Goal: Check status: Check status

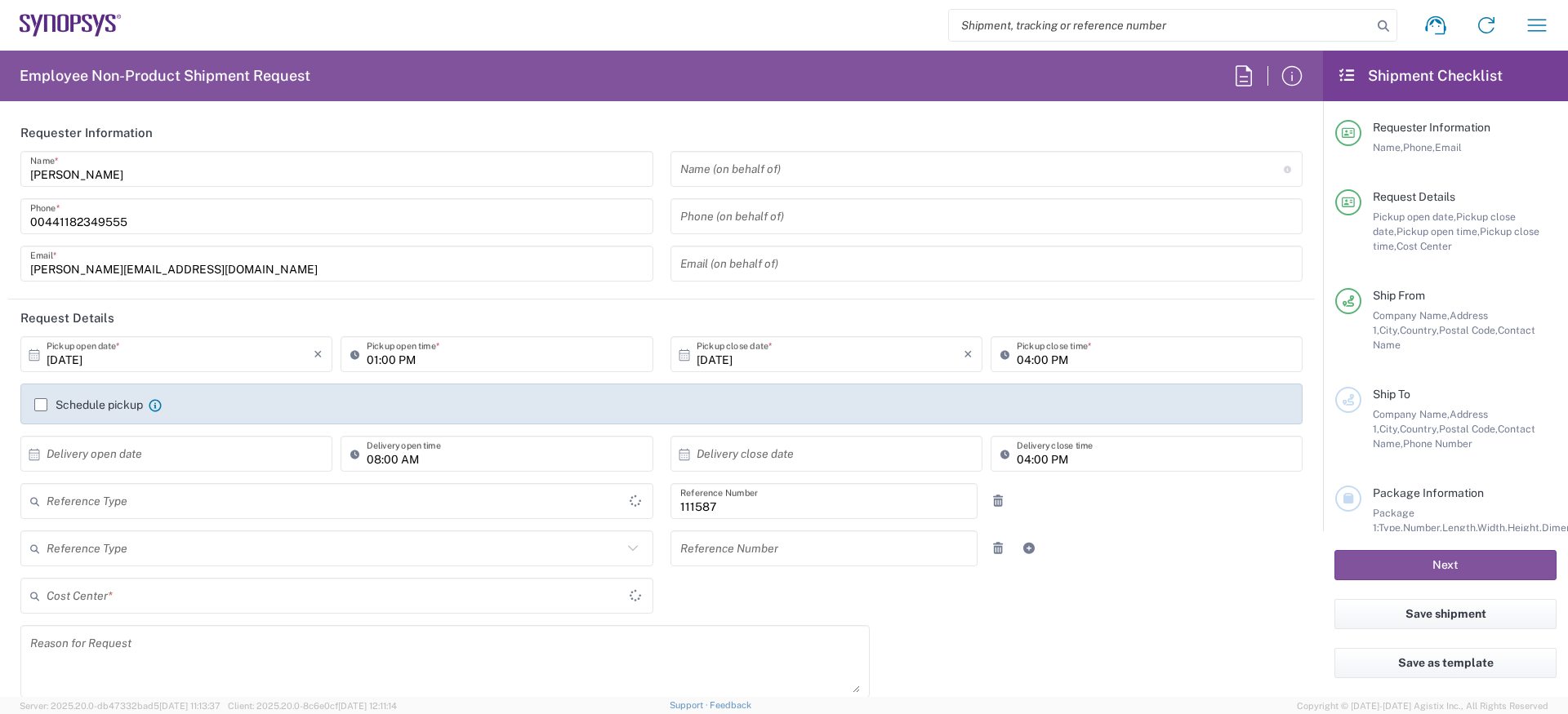
type input "GB02, CIO, IT, ESS18 111587"
type input "Delivered at Place"
type input "[GEOGRAPHIC_DATA]"
type input "Department"
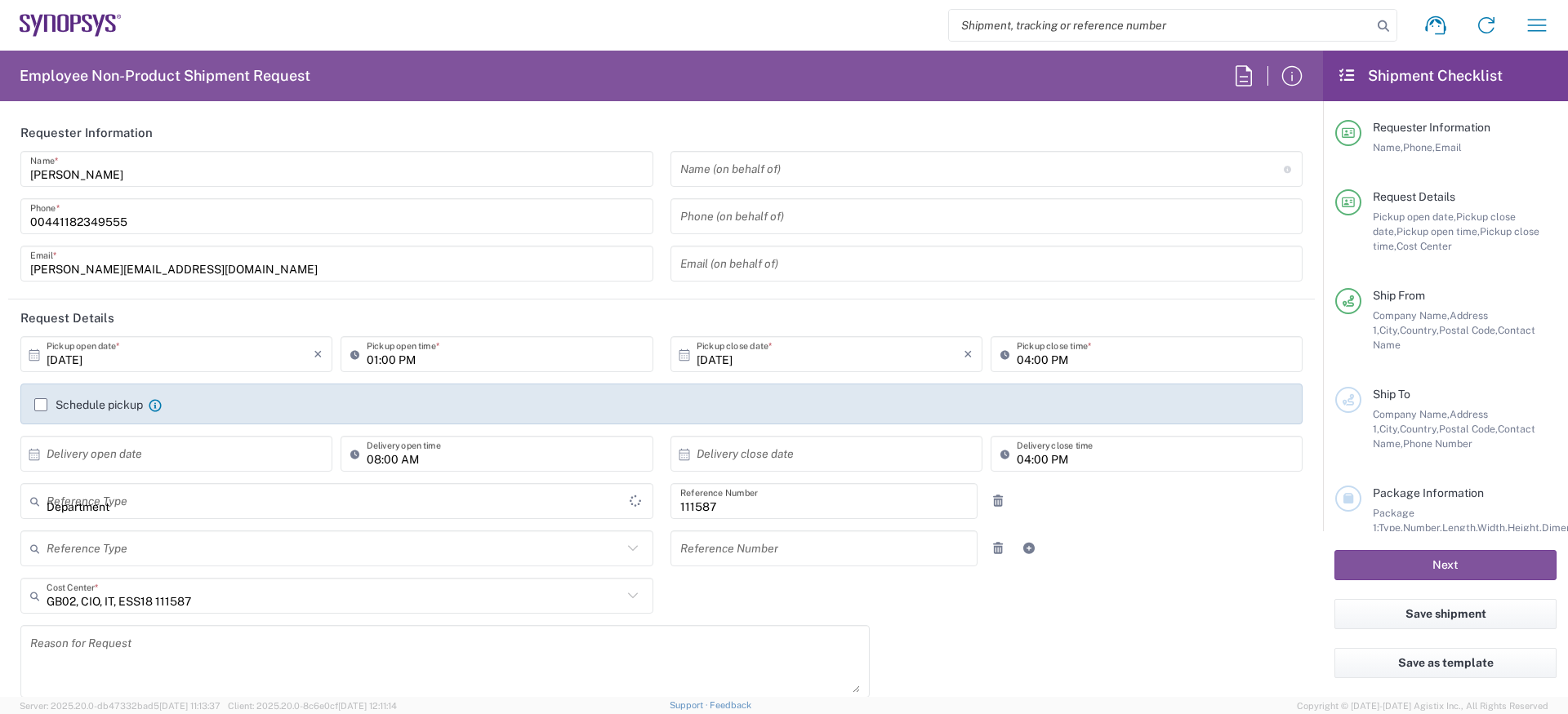
type input "United Kingdom"
type input "Theale GB33"
click at [1524, 29] on icon "button" at bounding box center [1536, 25] width 26 height 26
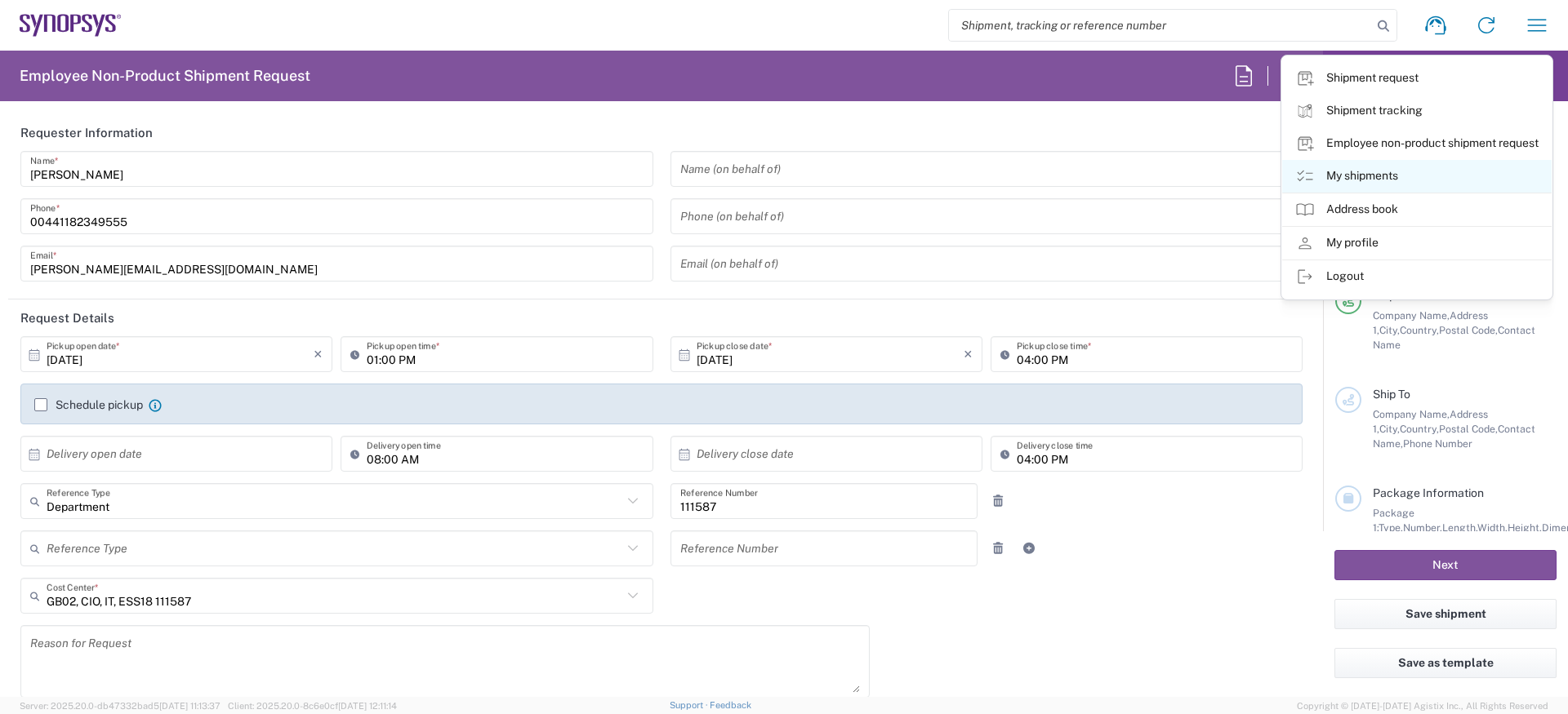
click at [1393, 176] on link "My shipments" at bounding box center [1417, 176] width 270 height 32
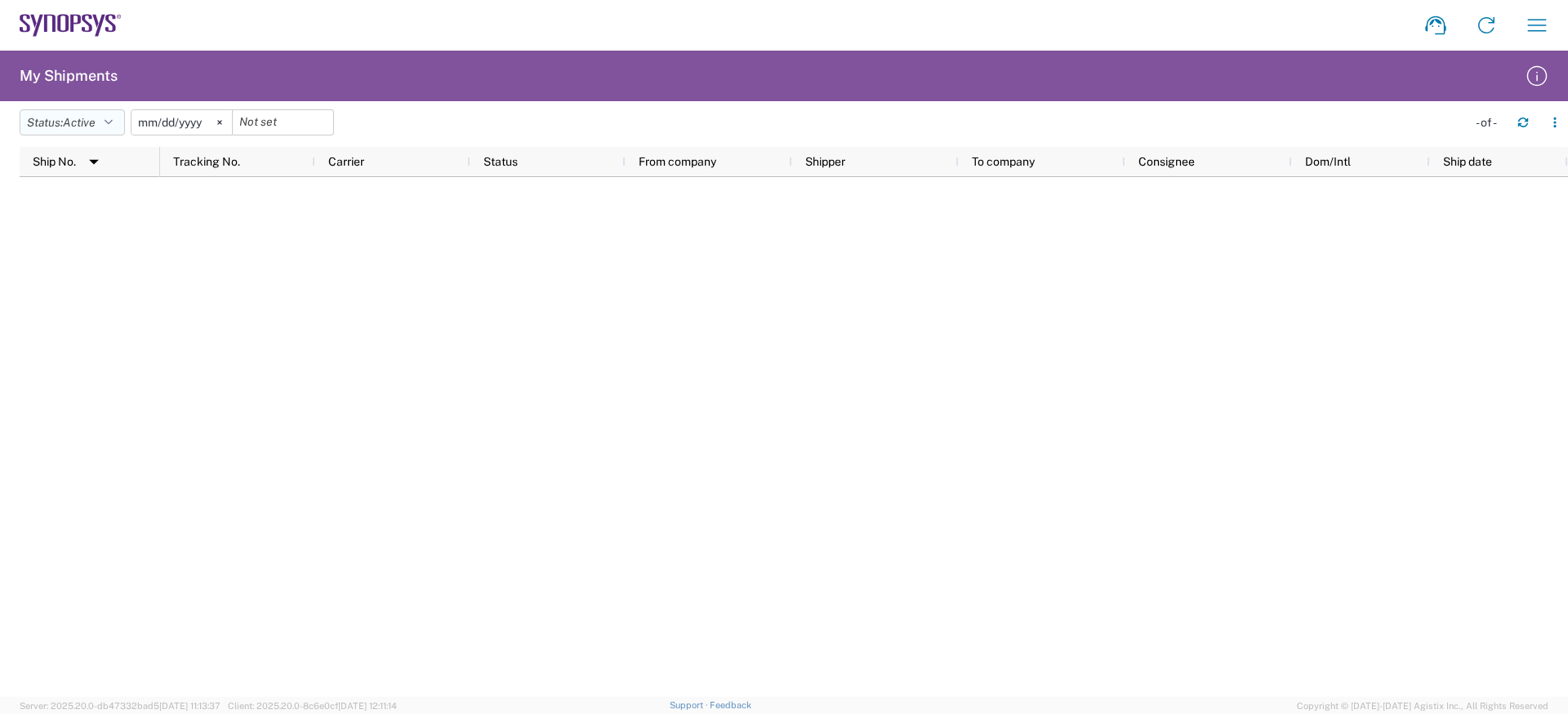
click at [75, 117] on span "Active" at bounding box center [79, 123] width 32 height 13
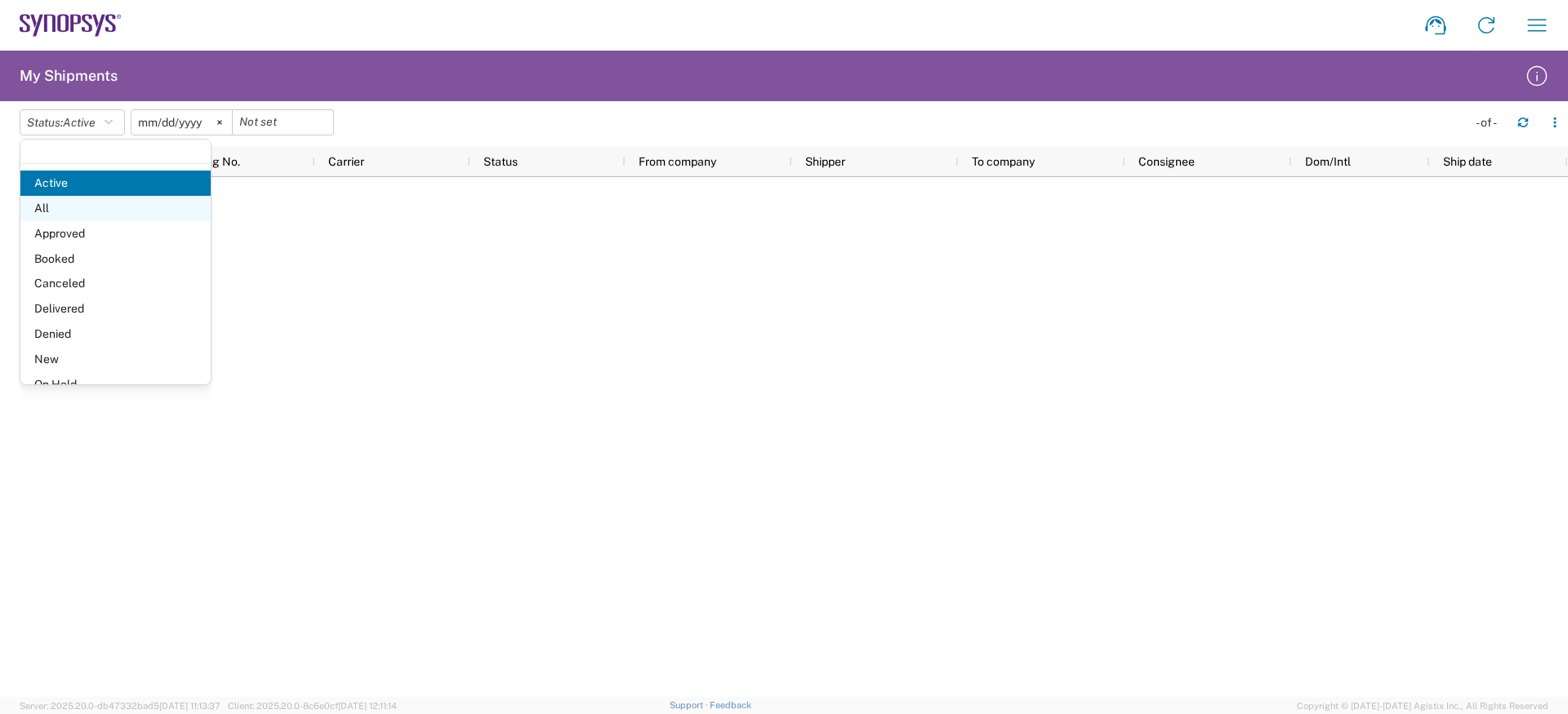
click at [88, 214] on span "All" at bounding box center [115, 208] width 191 height 26
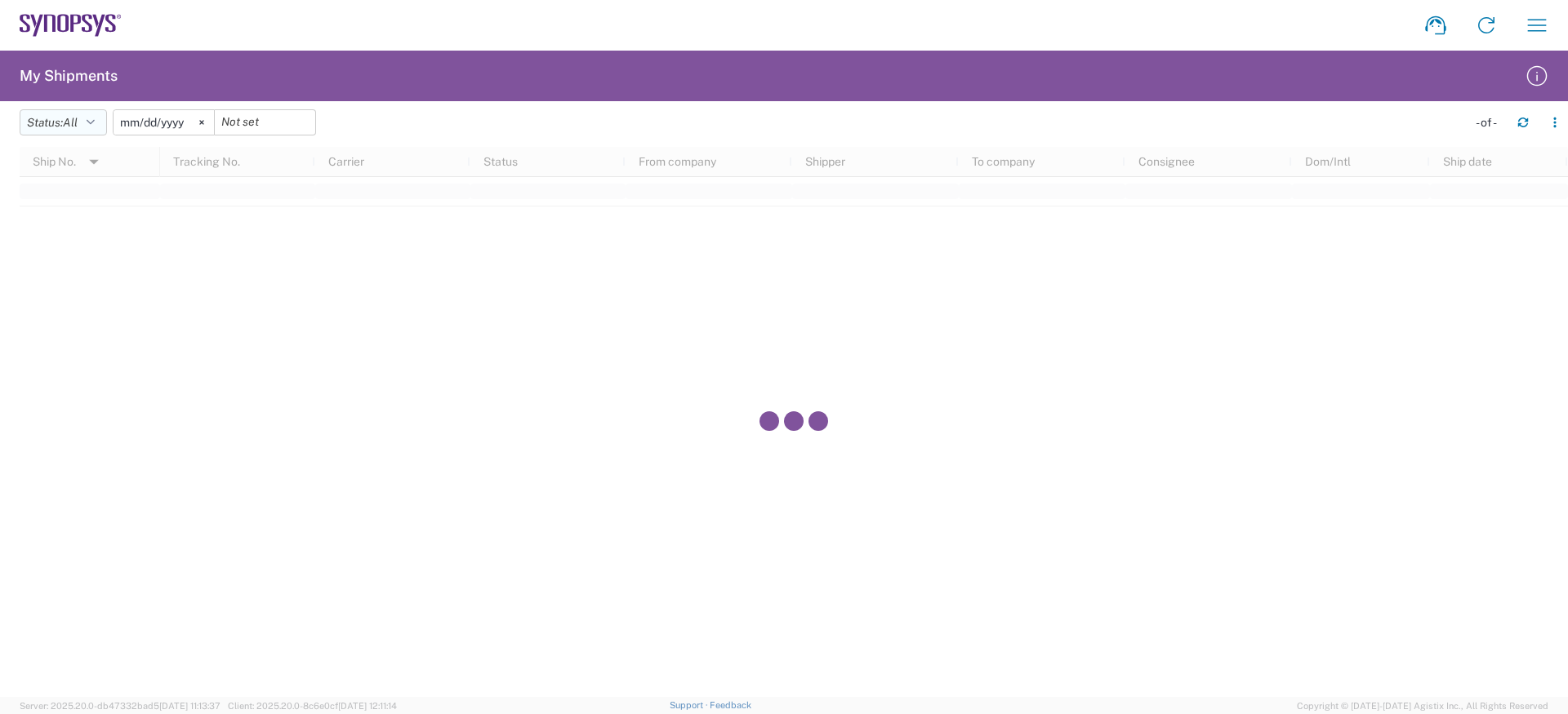
click at [37, 126] on button "Status: All" at bounding box center [64, 122] width 88 height 26
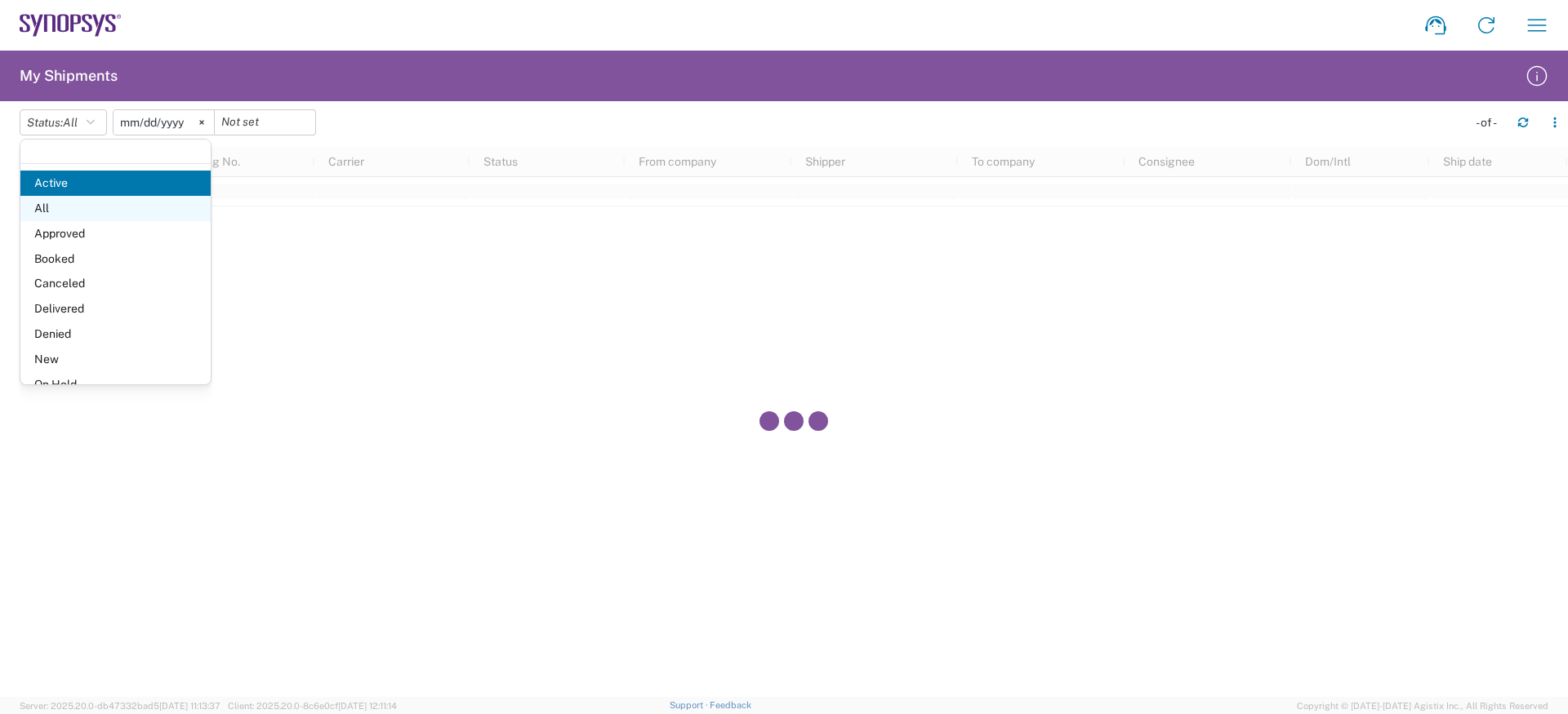
click at [81, 207] on span "All" at bounding box center [115, 208] width 191 height 26
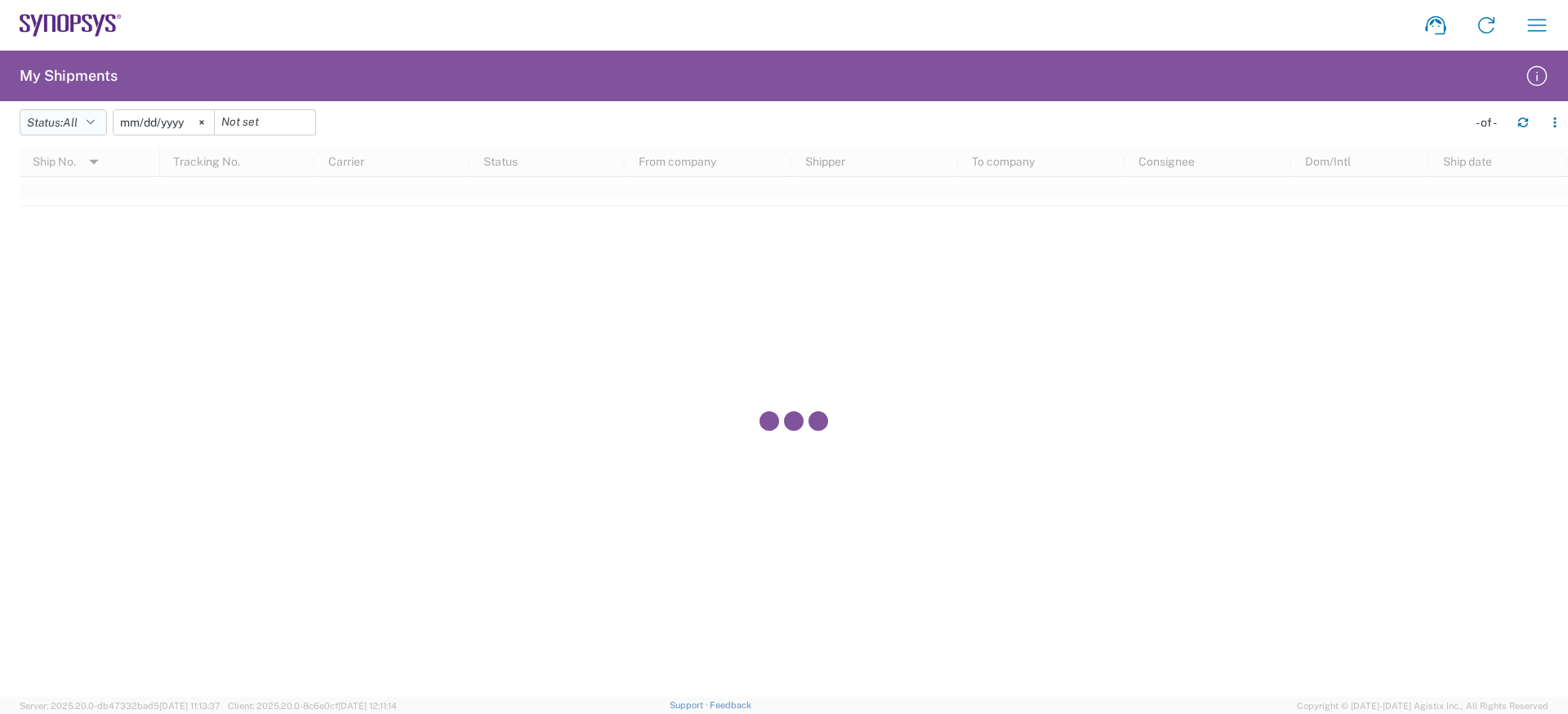
click at [77, 129] on span "All" at bounding box center [70, 123] width 14 height 15
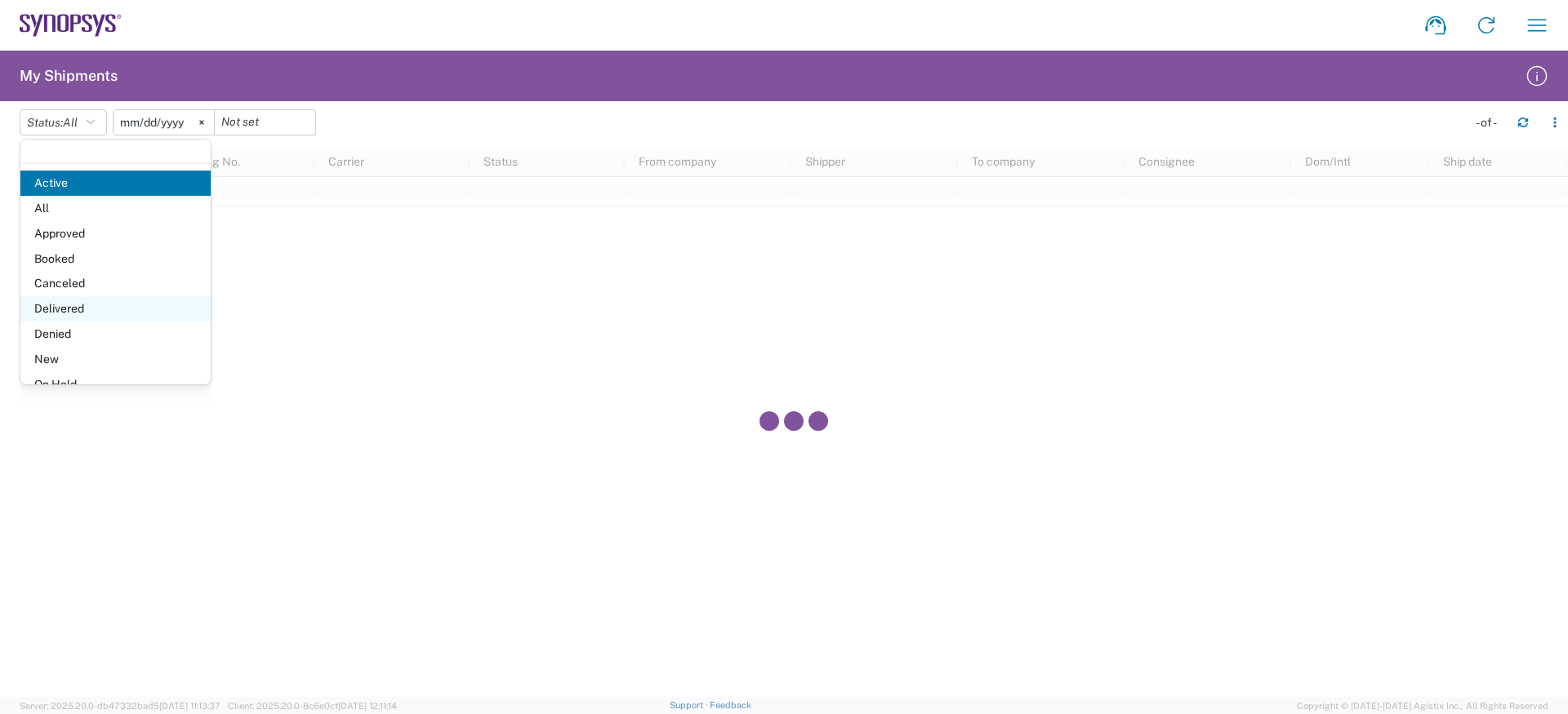
click at [77, 305] on span "Delivered" at bounding box center [115, 308] width 191 height 26
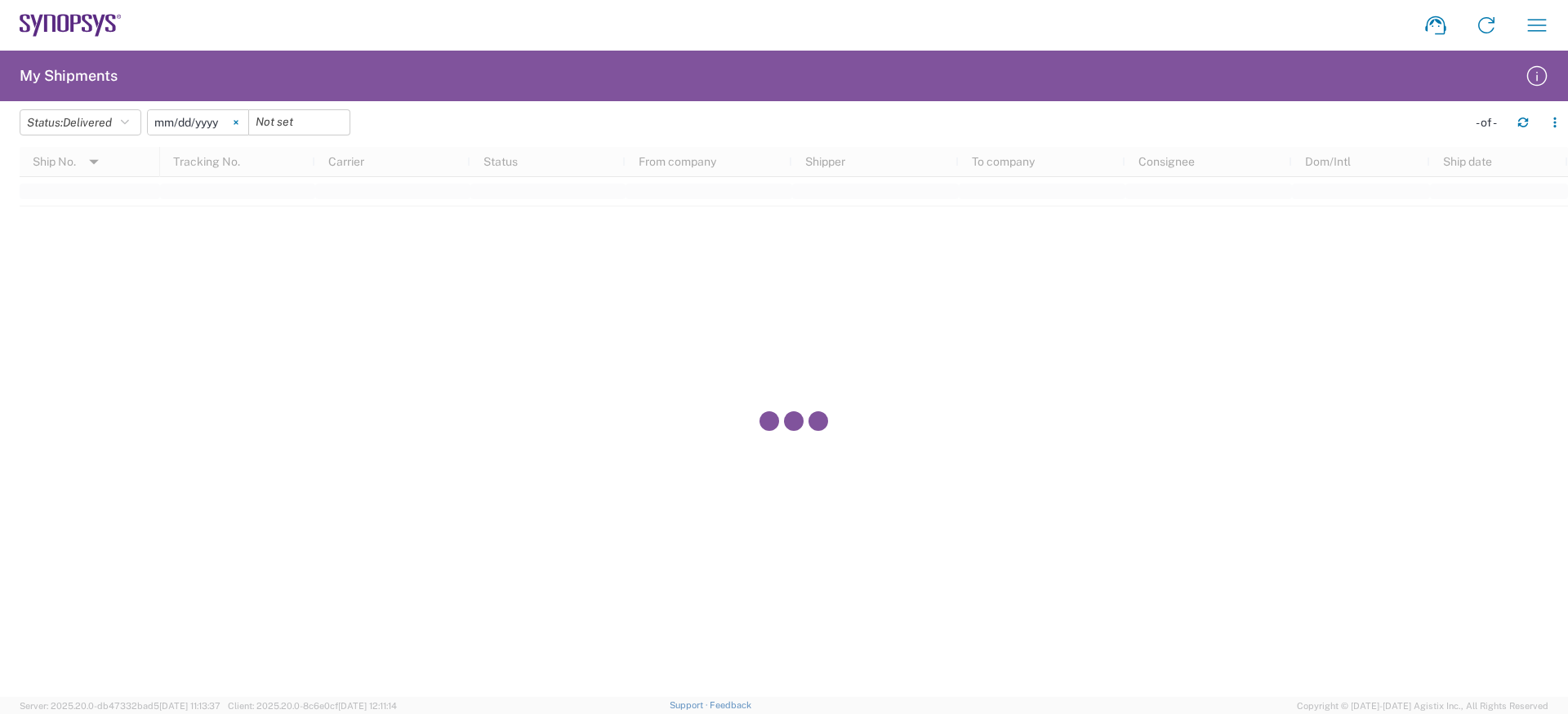
click at [249, 120] on svg-icon at bounding box center [236, 123] width 25 height 25
click at [1517, 124] on icon "button" at bounding box center [1522, 123] width 11 height 11
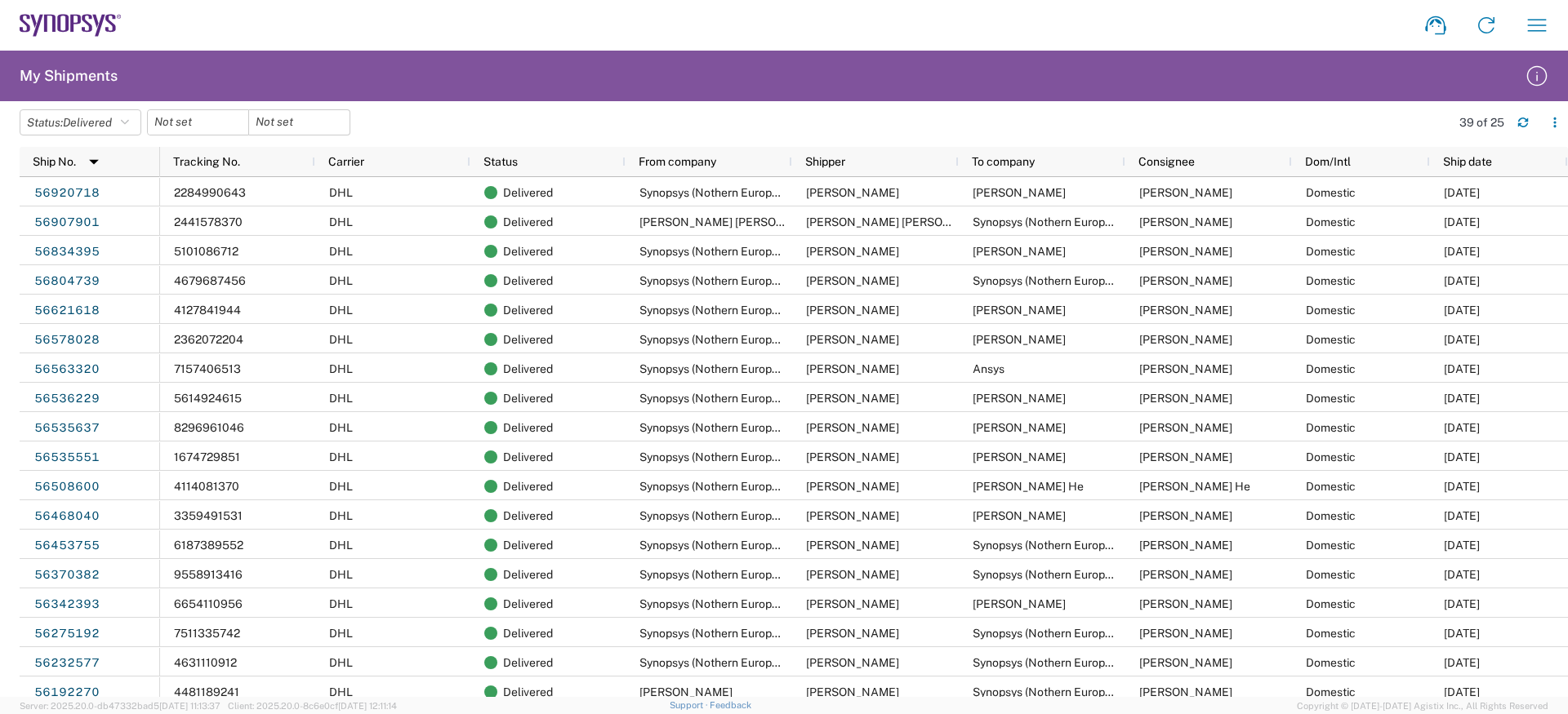
click at [1424, 122] on agx-table-filter-chips "Status: Delivered Active All Approved Booked Canceled Delivered Denied New On H…" at bounding box center [731, 128] width 1422 height 37
click at [1558, 125] on icon "button" at bounding box center [1555, 123] width 11 height 11
click at [1420, 205] on li "Row density" at bounding box center [1470, 198] width 177 height 32
click at [1309, 139] on agx-table-filter-chips "Status: Delivered Active All Approved Booked Canceled Delivered Denied New On H…" at bounding box center [731, 128] width 1422 height 37
click at [129, 115] on button "Status: Delivered" at bounding box center [81, 122] width 122 height 26
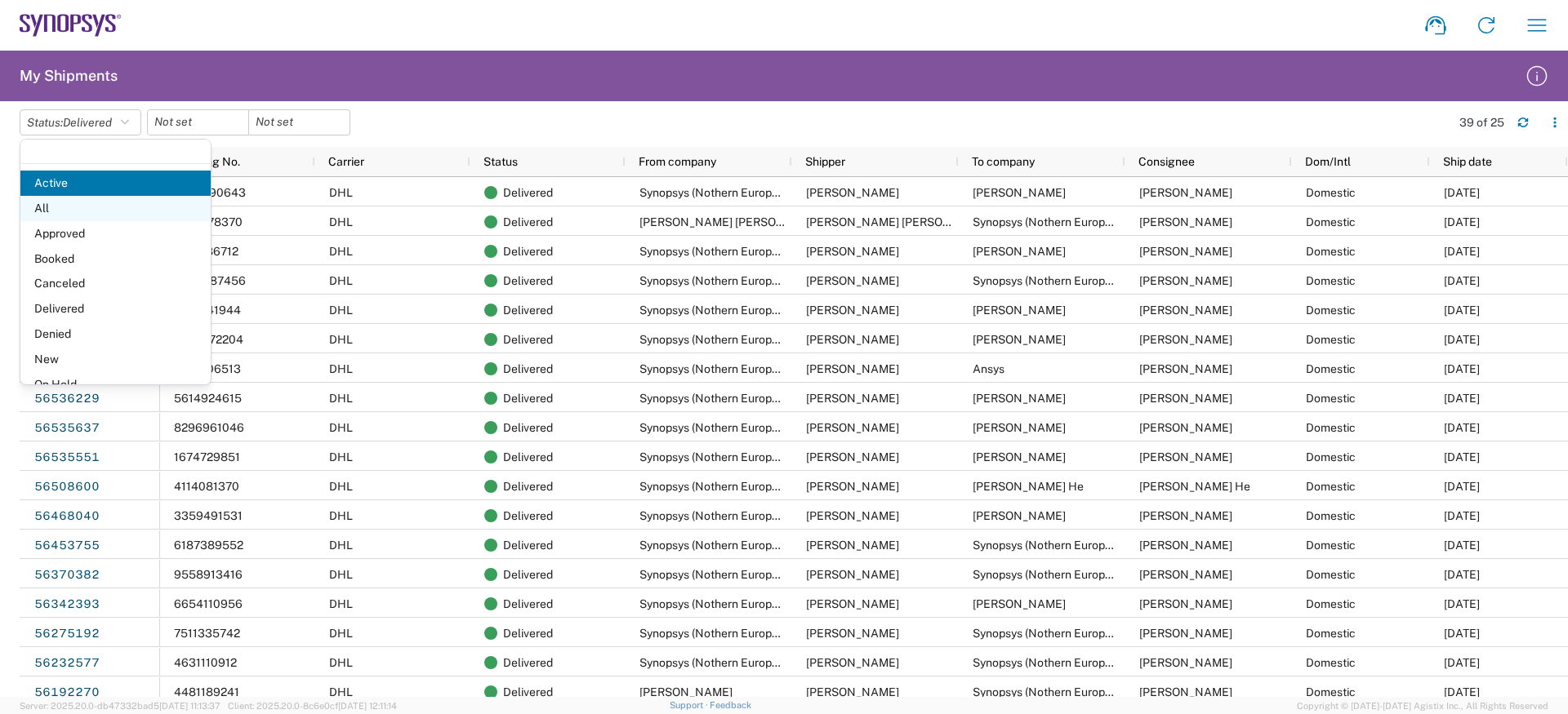
click at [100, 210] on span "All" at bounding box center [115, 208] width 191 height 26
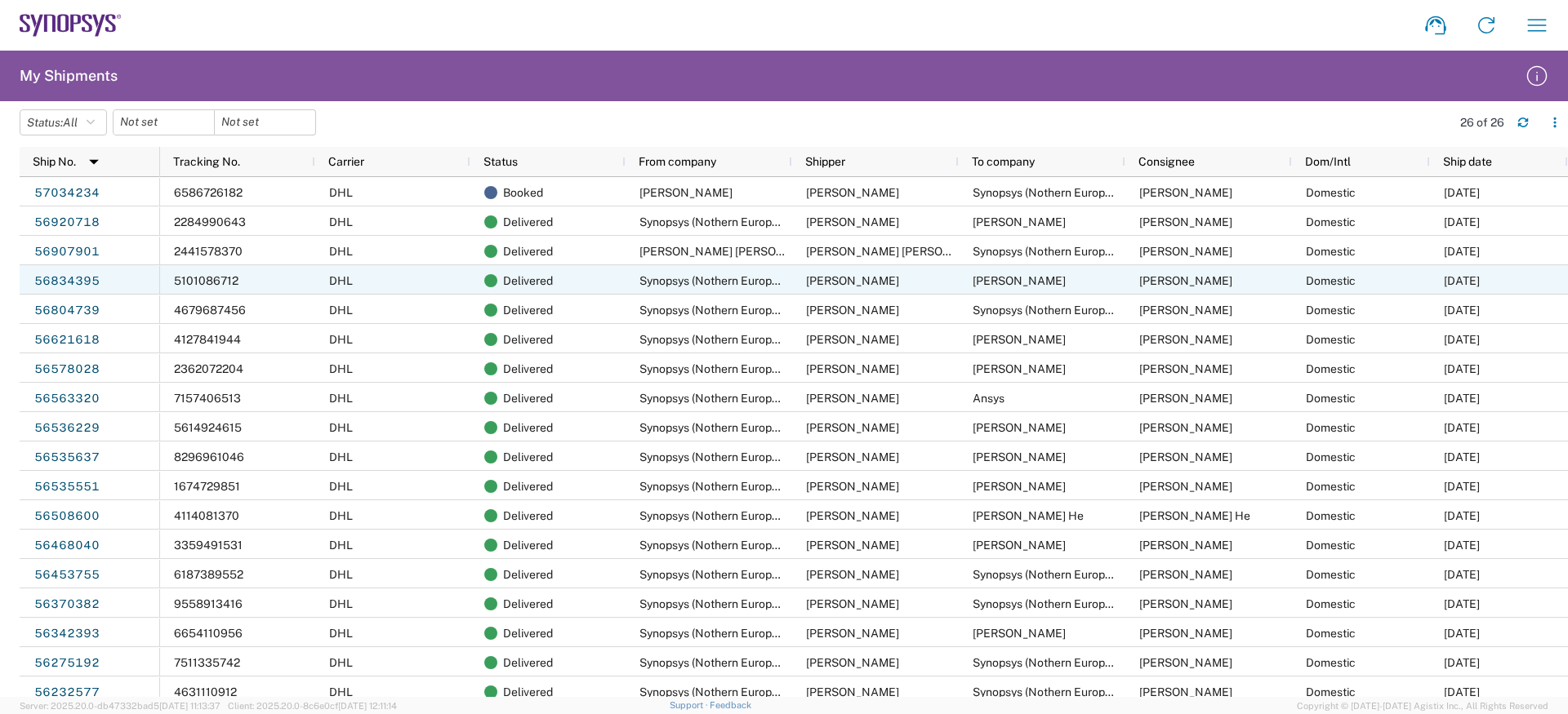
scroll to position [244, 0]
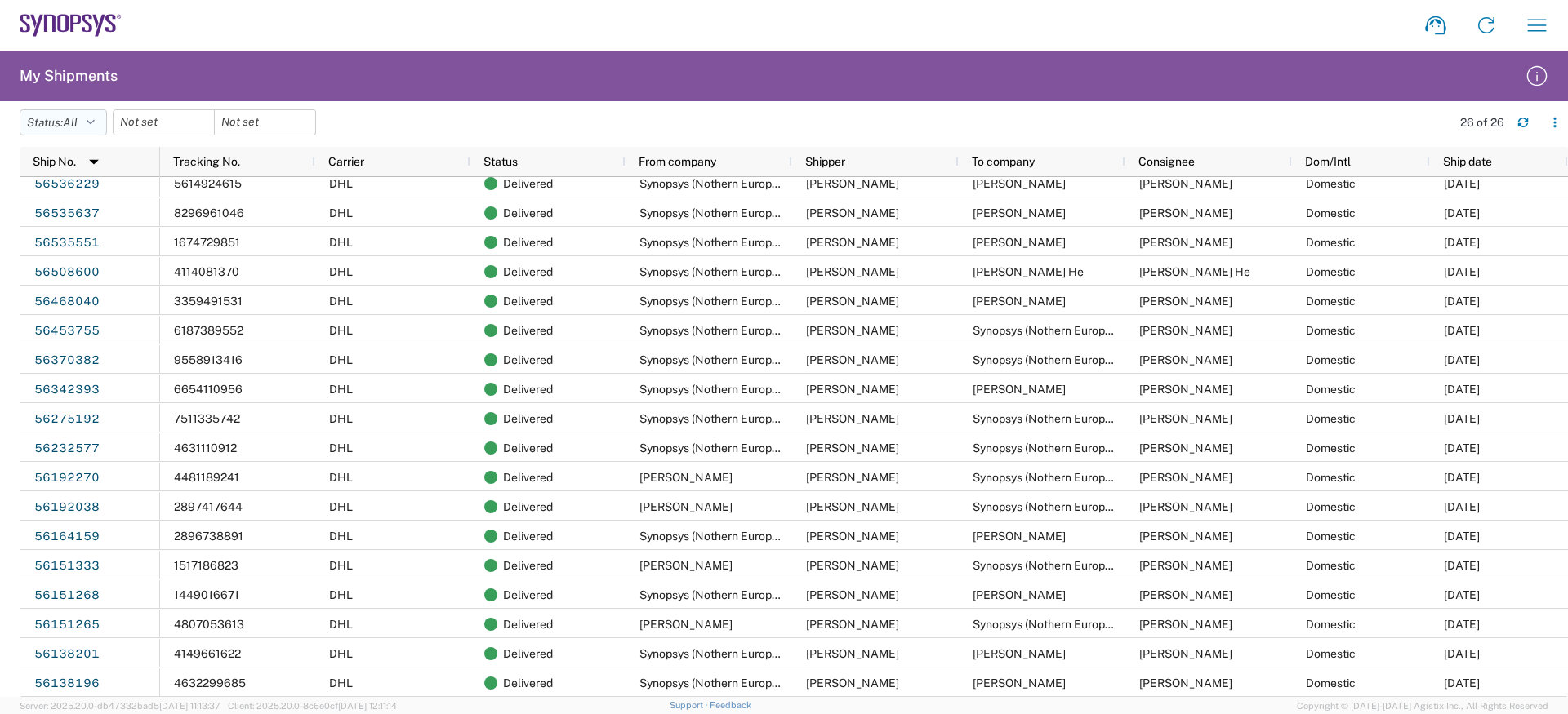
click at [45, 113] on button "Status: All" at bounding box center [64, 122] width 88 height 26
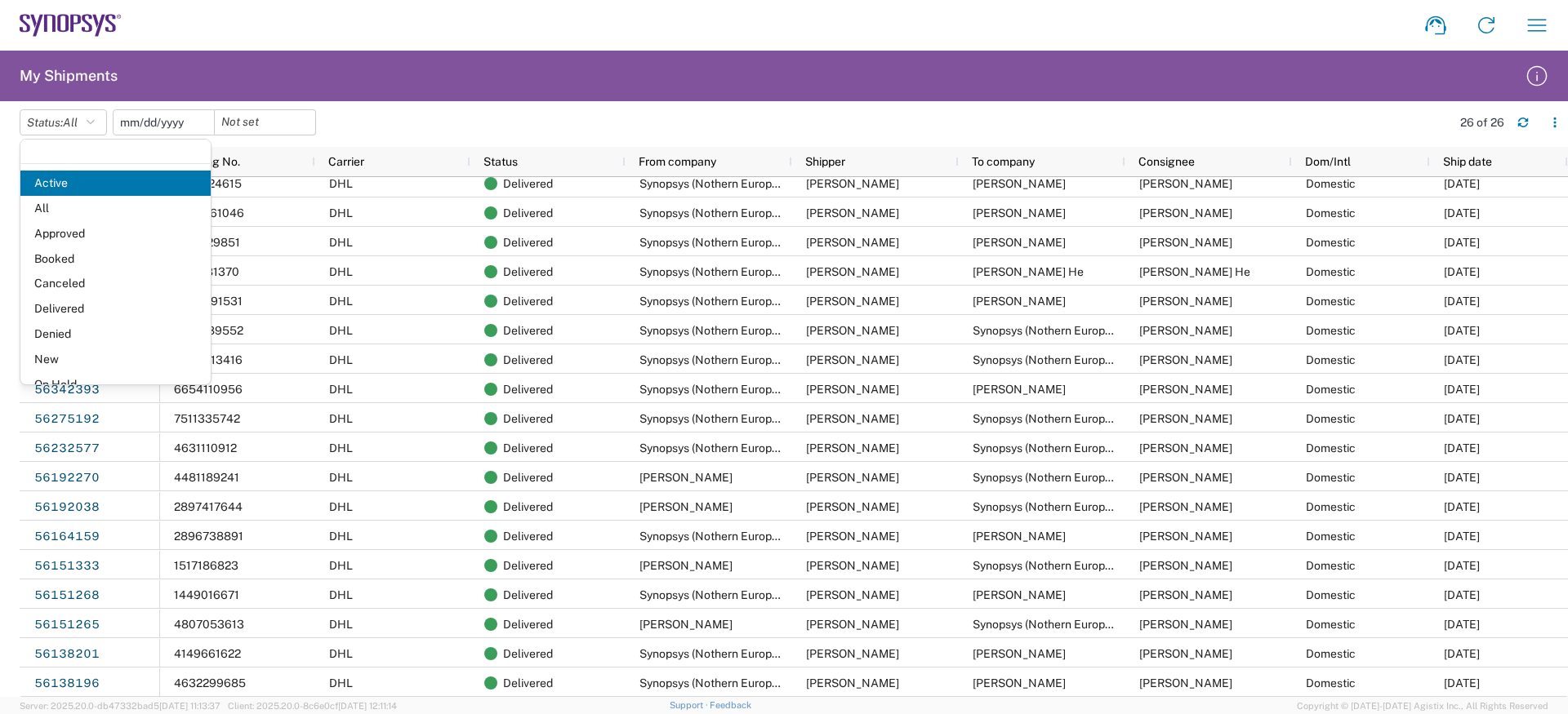
click at [164, 125] on input "date" at bounding box center [163, 123] width 100 height 25
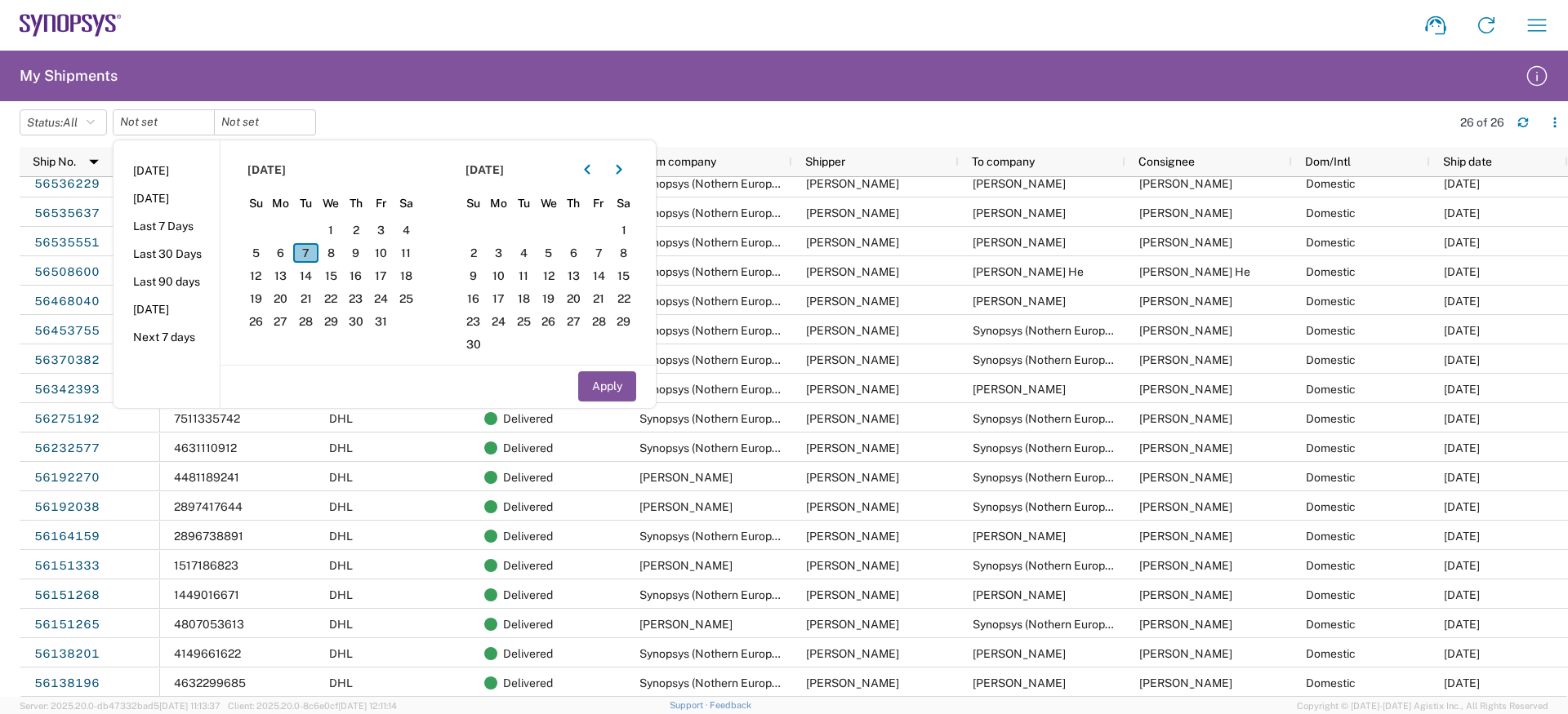
click at [318, 250] on span "7" at bounding box center [306, 252] width 26 height 20
click at [310, 250] on span "7" at bounding box center [306, 252] width 26 height 20
click at [312, 254] on span "7" at bounding box center [306, 252] width 26 height 20
click at [334, 248] on span "8" at bounding box center [331, 252] width 26 height 20
click at [304, 248] on span "7" at bounding box center [306, 252] width 26 height 20
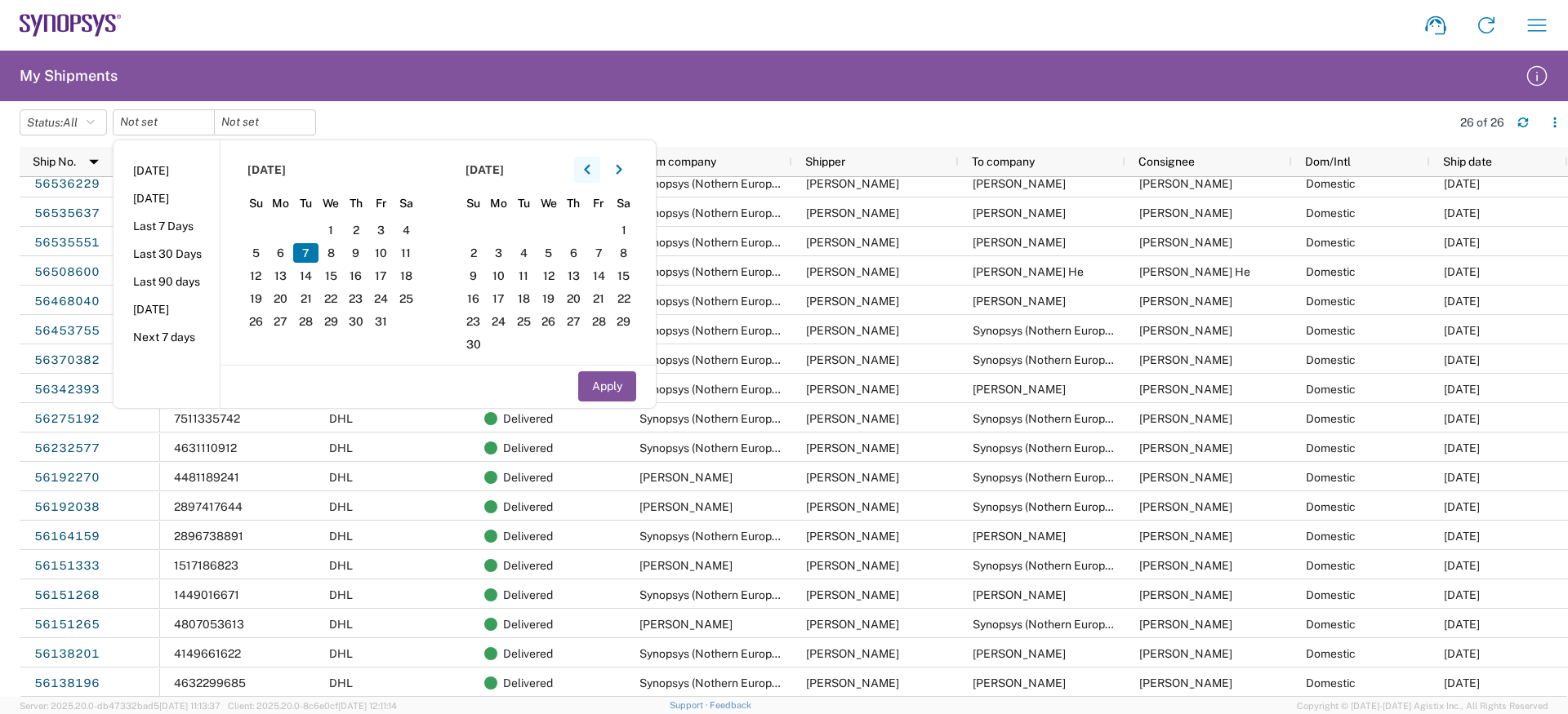
click at [600, 176] on button "button" at bounding box center [586, 169] width 26 height 26
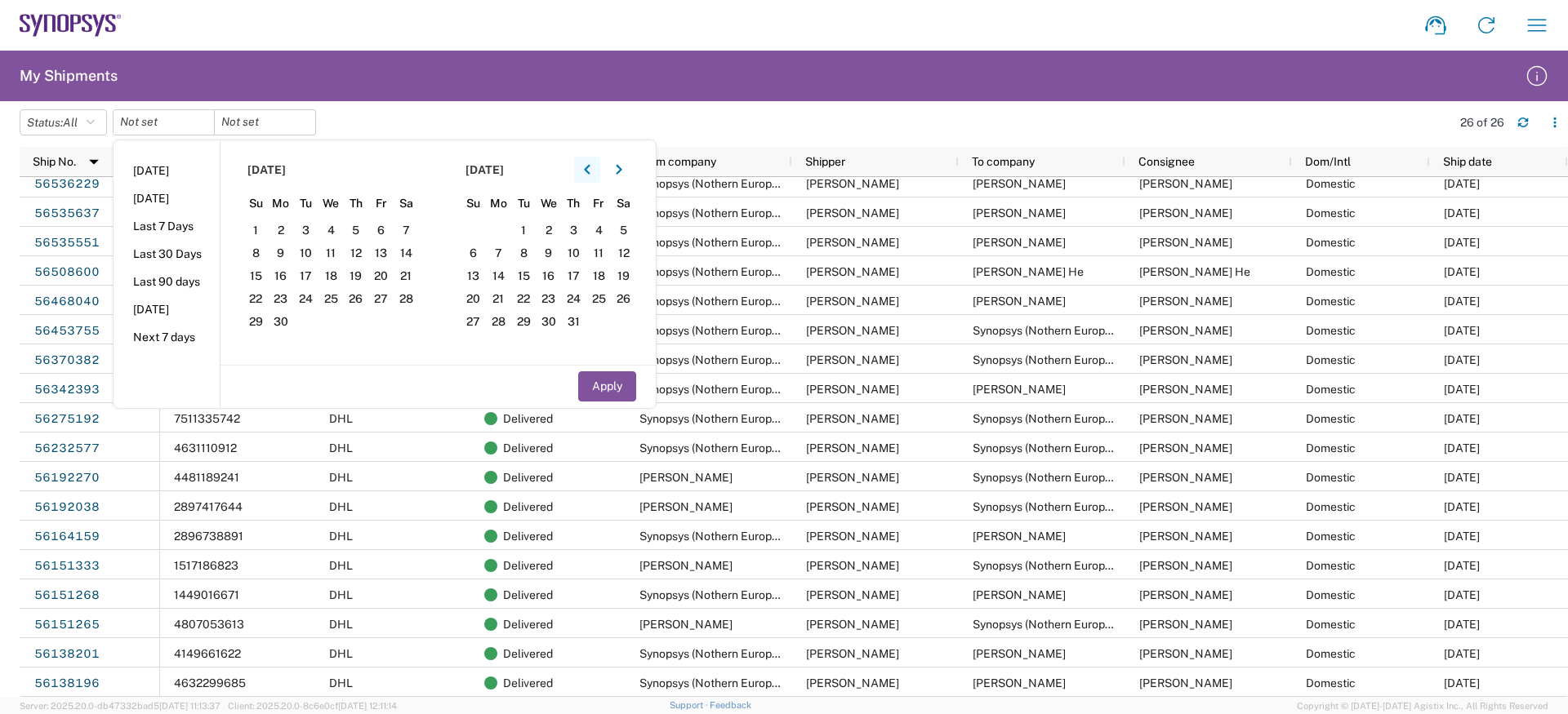
click at [600, 176] on button "button" at bounding box center [586, 169] width 26 height 26
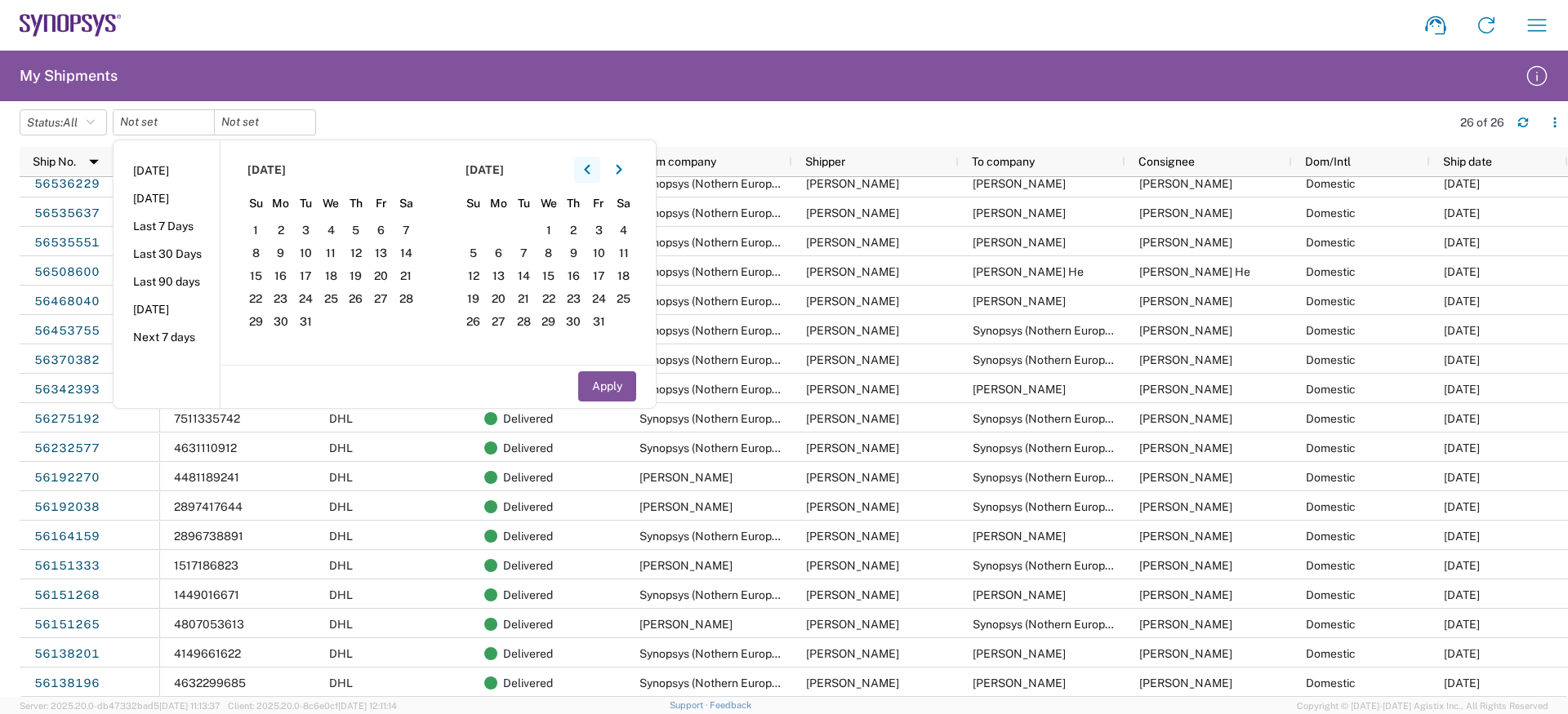
click at [600, 176] on button "button" at bounding box center [586, 169] width 26 height 26
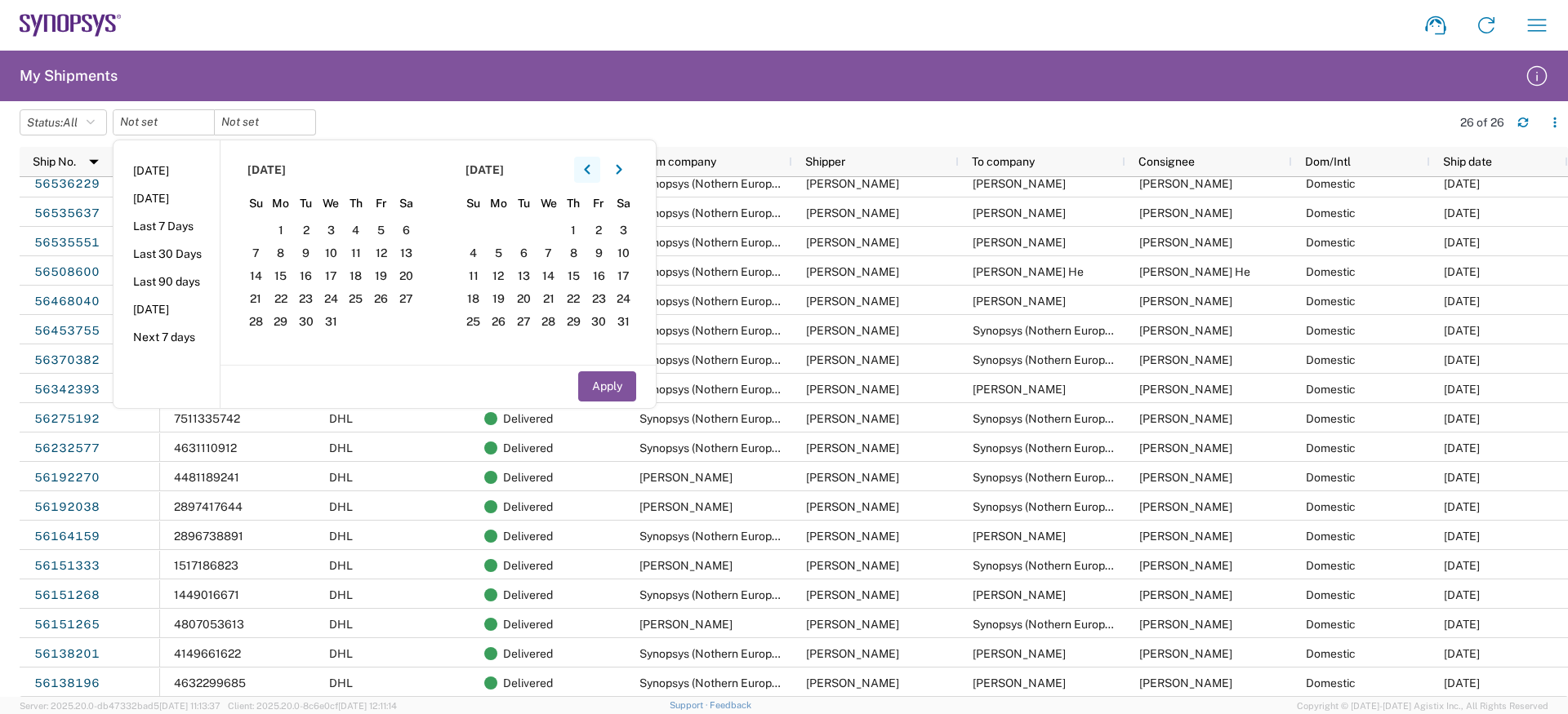
click at [600, 176] on button "button" at bounding box center [586, 169] width 26 height 26
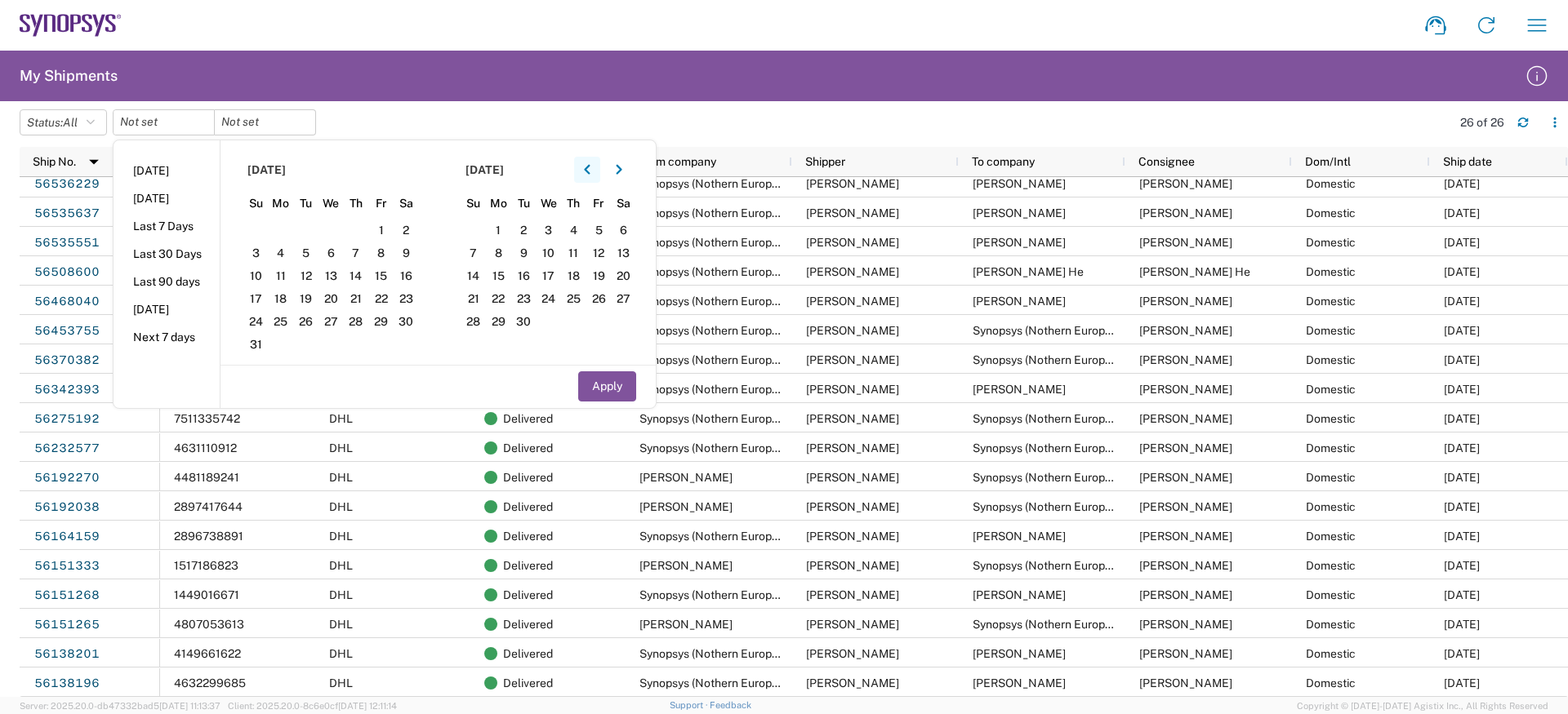
click at [600, 176] on button "button" at bounding box center [586, 169] width 26 height 26
click at [281, 235] on span "1" at bounding box center [281, 229] width 26 height 20
click at [614, 387] on button "Apply" at bounding box center [607, 387] width 58 height 30
type input "2025-10-07"
type input "2024-01-01"
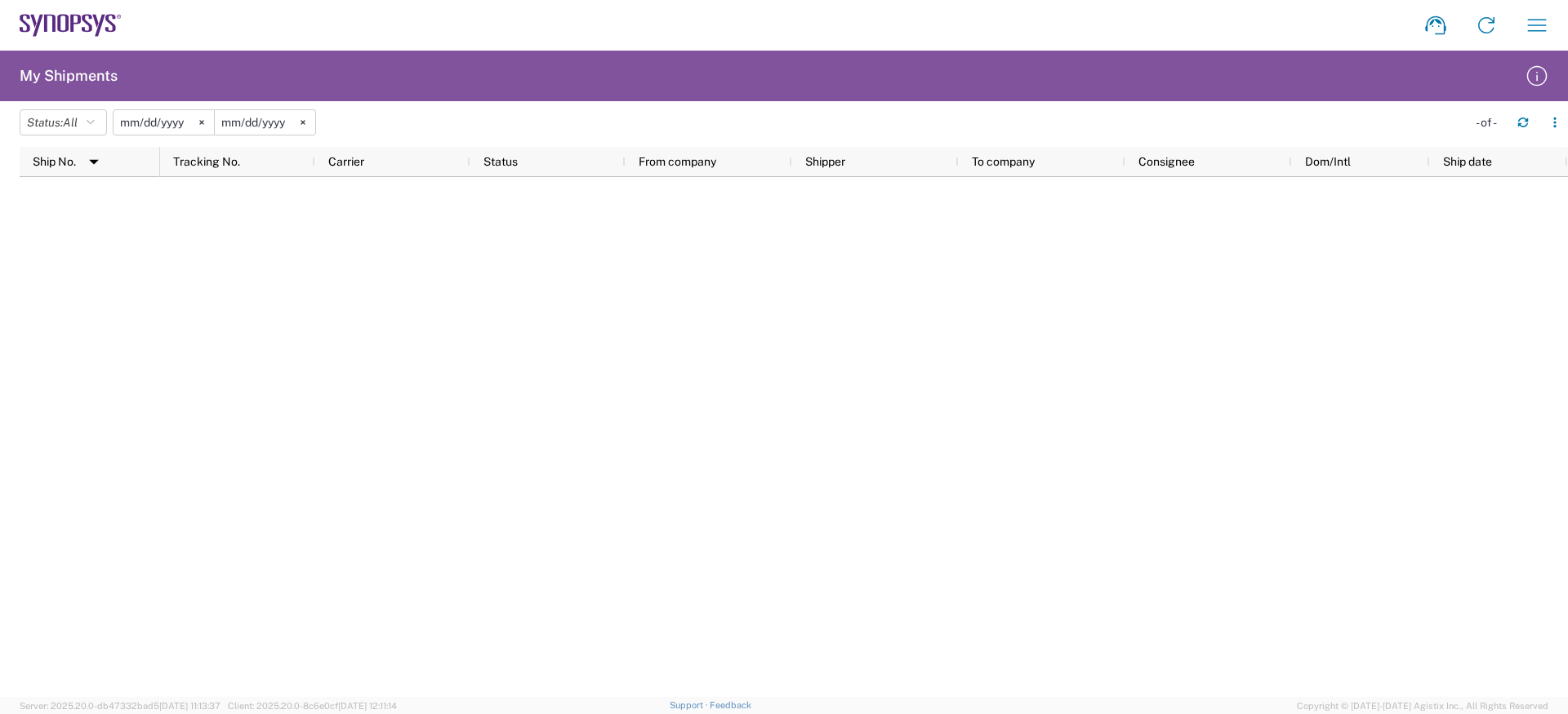
click at [168, 127] on input "2025-10-07" at bounding box center [163, 123] width 100 height 25
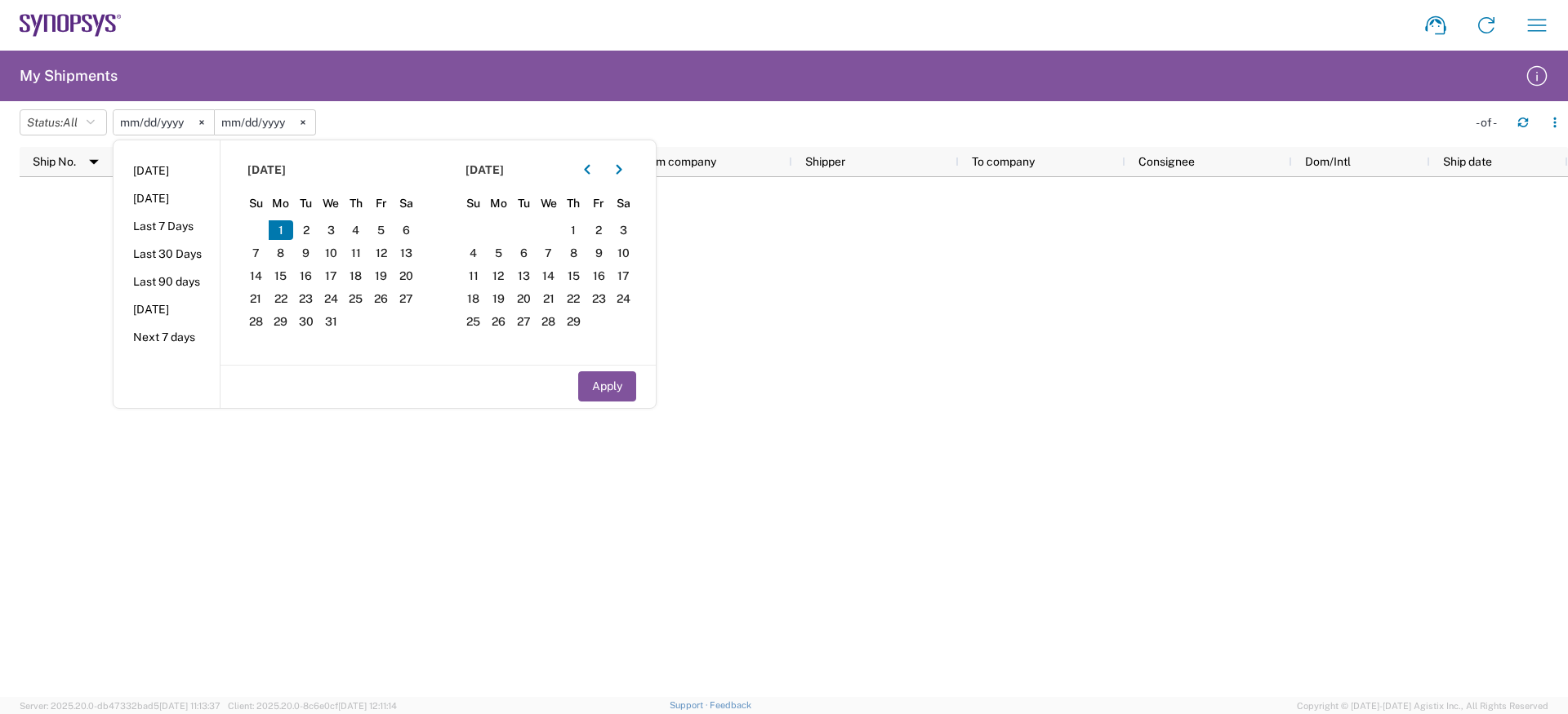
click at [83, 214] on div at bounding box center [794, 437] width 1548 height 520
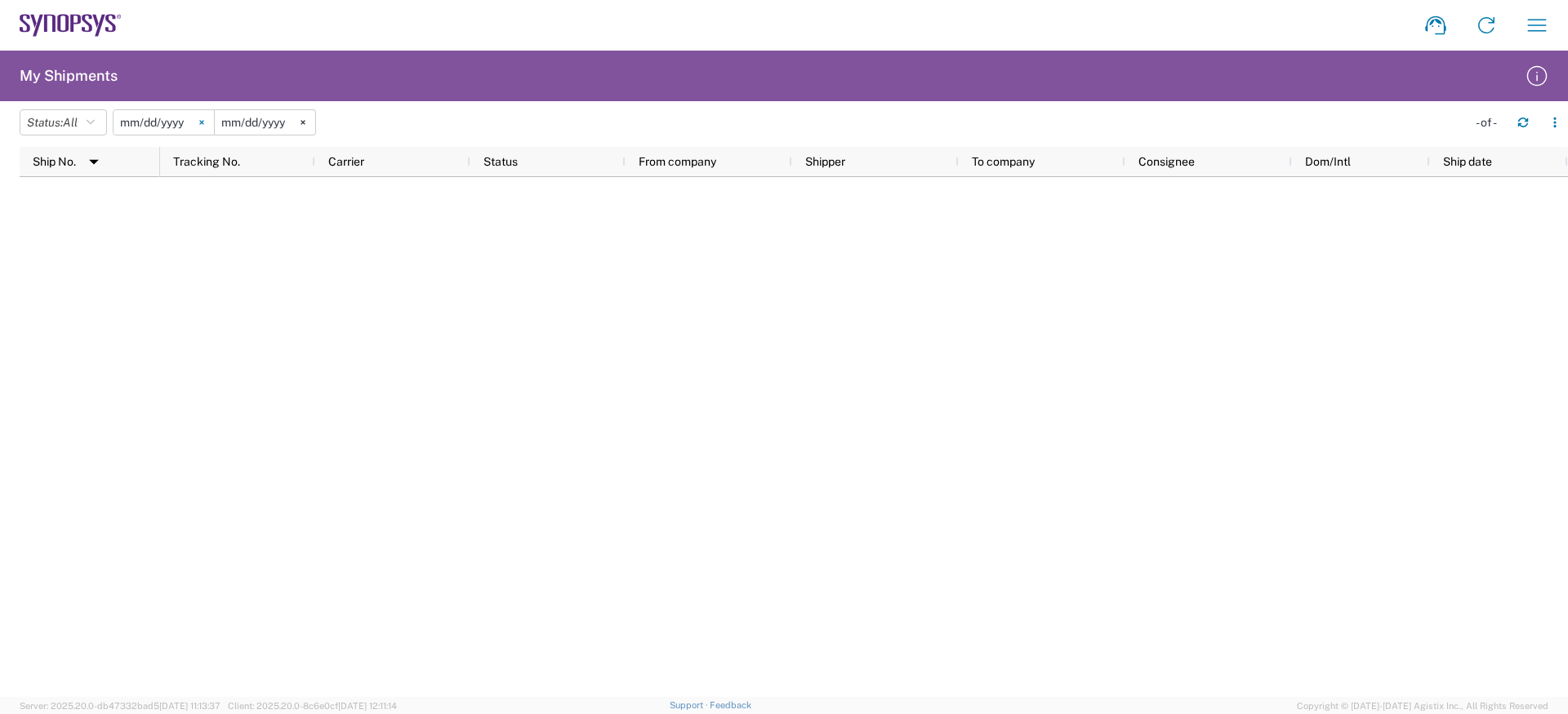
click at [204, 122] on icon at bounding box center [201, 122] width 5 height 5
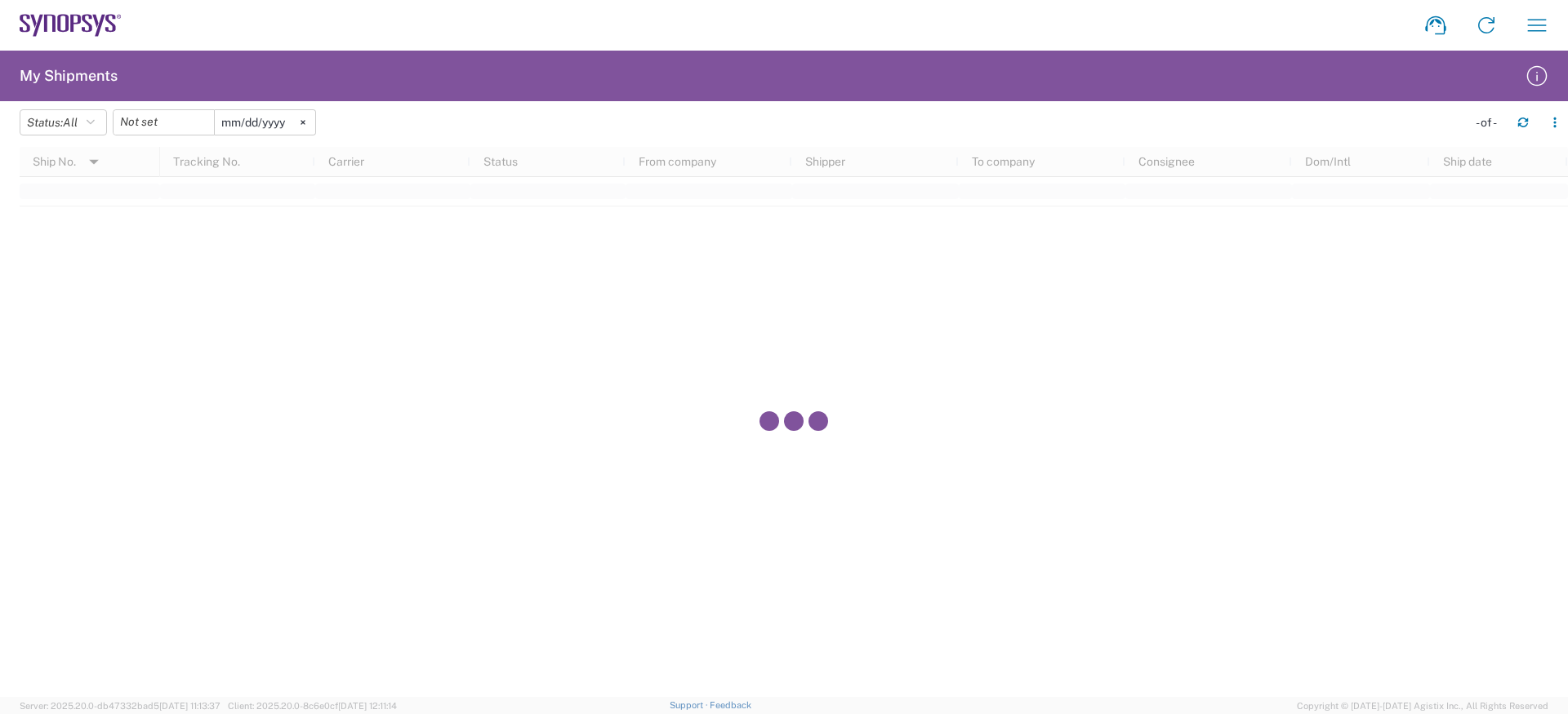
click at [207, 122] on div at bounding box center [163, 122] width 102 height 26
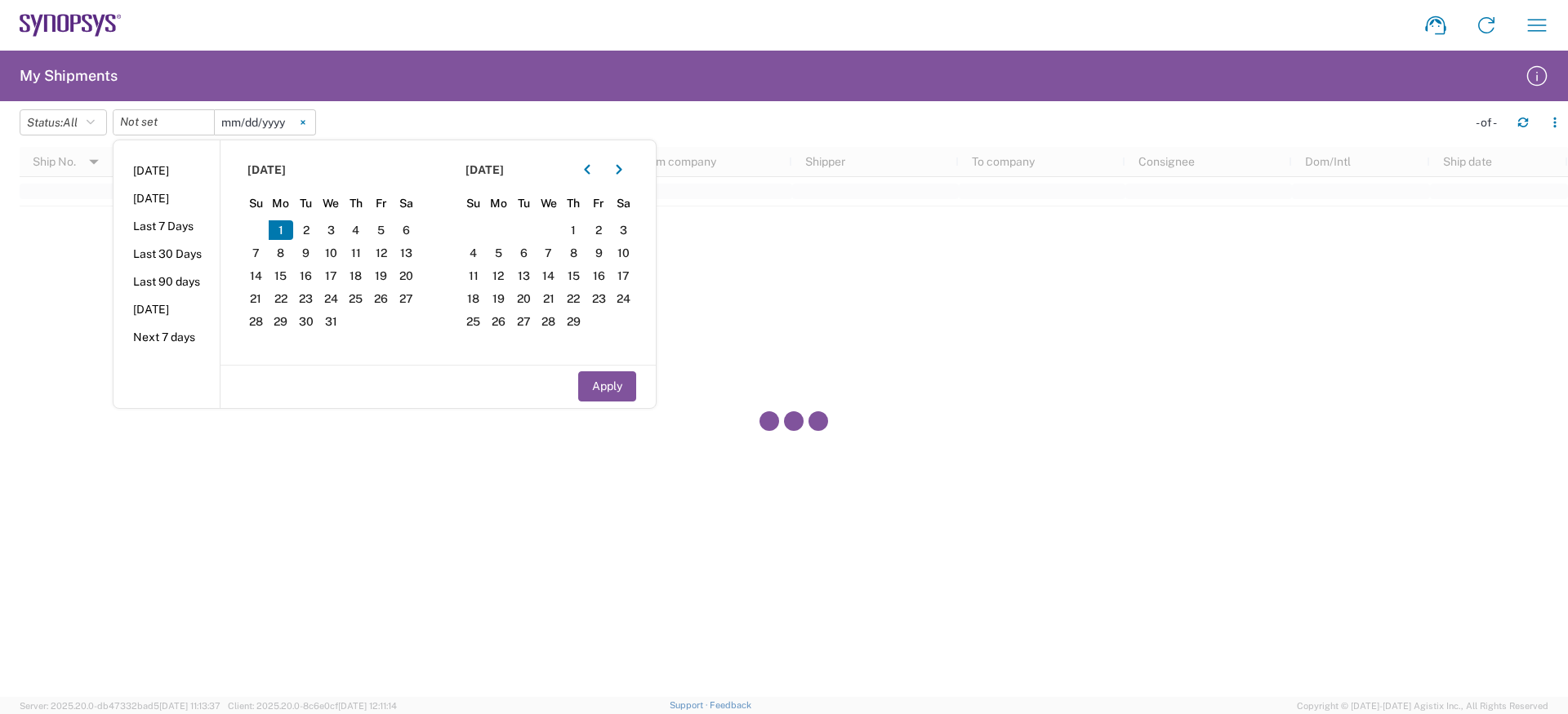
click at [306, 122] on icon at bounding box center [302, 122] width 5 height 5
